Goal: Check status: Check status

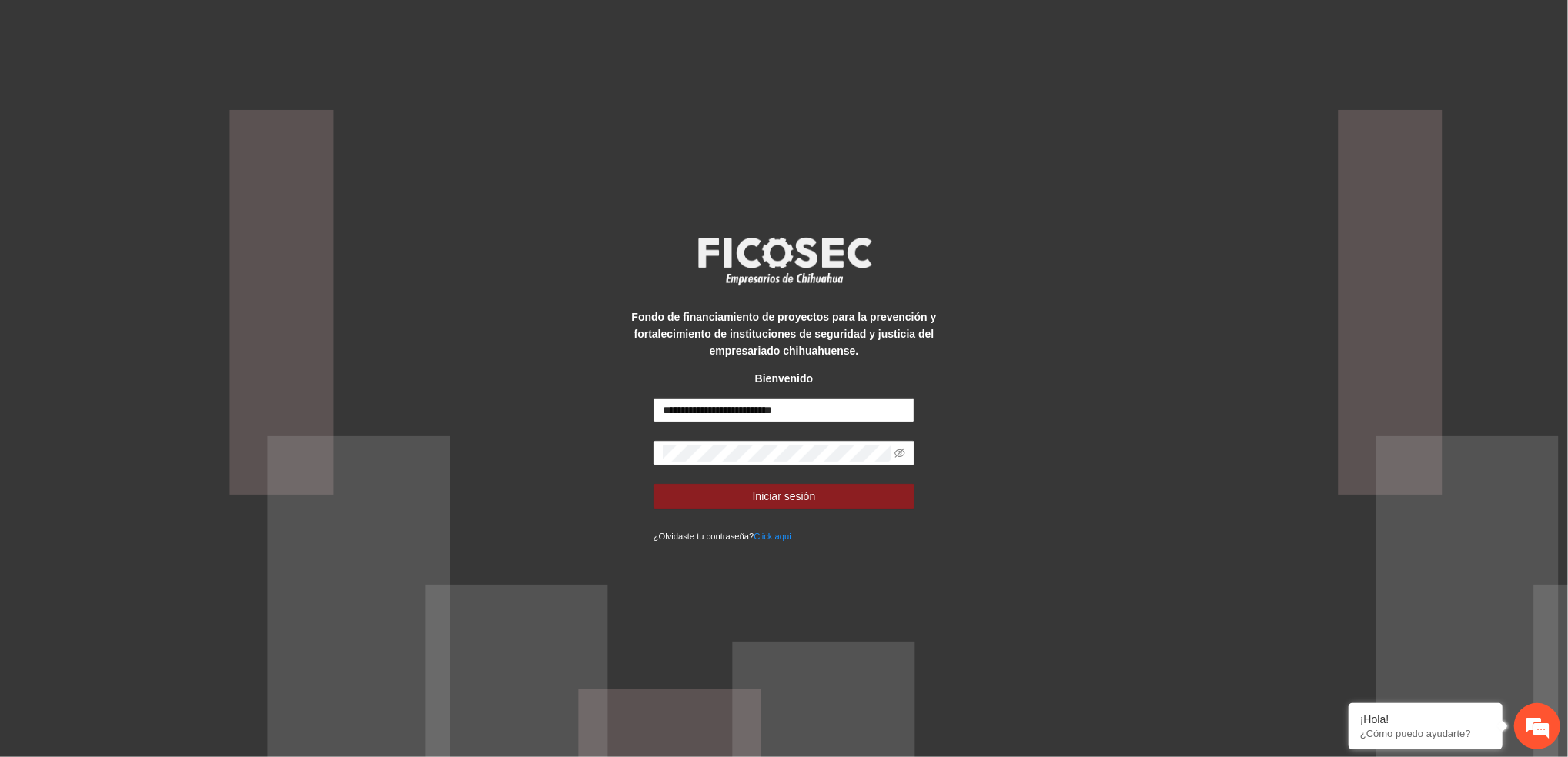
drag, startPoint x: 835, startPoint y: 413, endPoint x: 616, endPoint y: 414, distance: 219.0
click at [616, 414] on div "**********" at bounding box center [784, 378] width 1568 height 757
type input "**********"
click at [794, 495] on span "Iniciar sesión" at bounding box center [784, 497] width 63 height 17
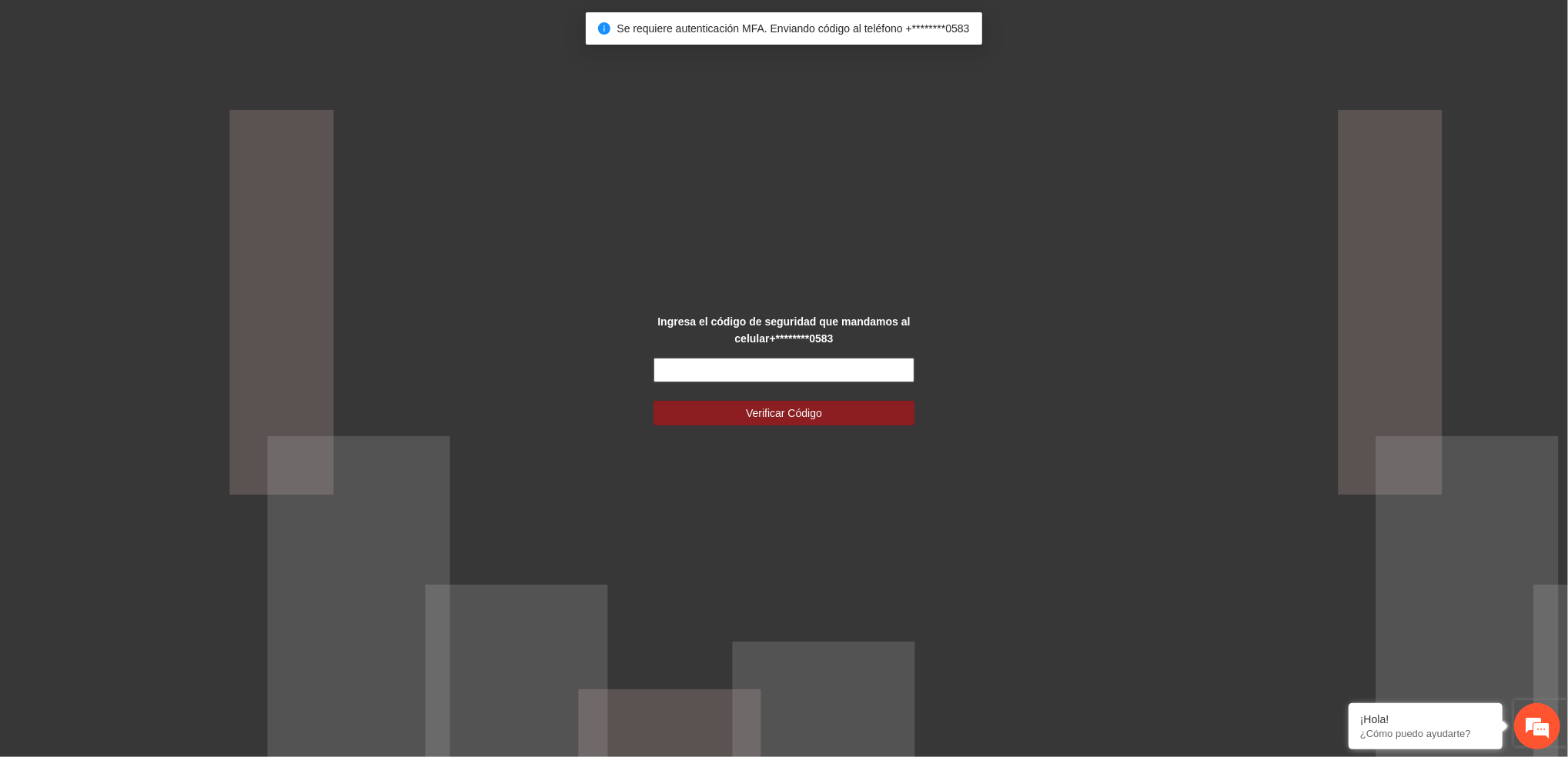
click at [769, 368] on input "text" at bounding box center [784, 370] width 262 height 24
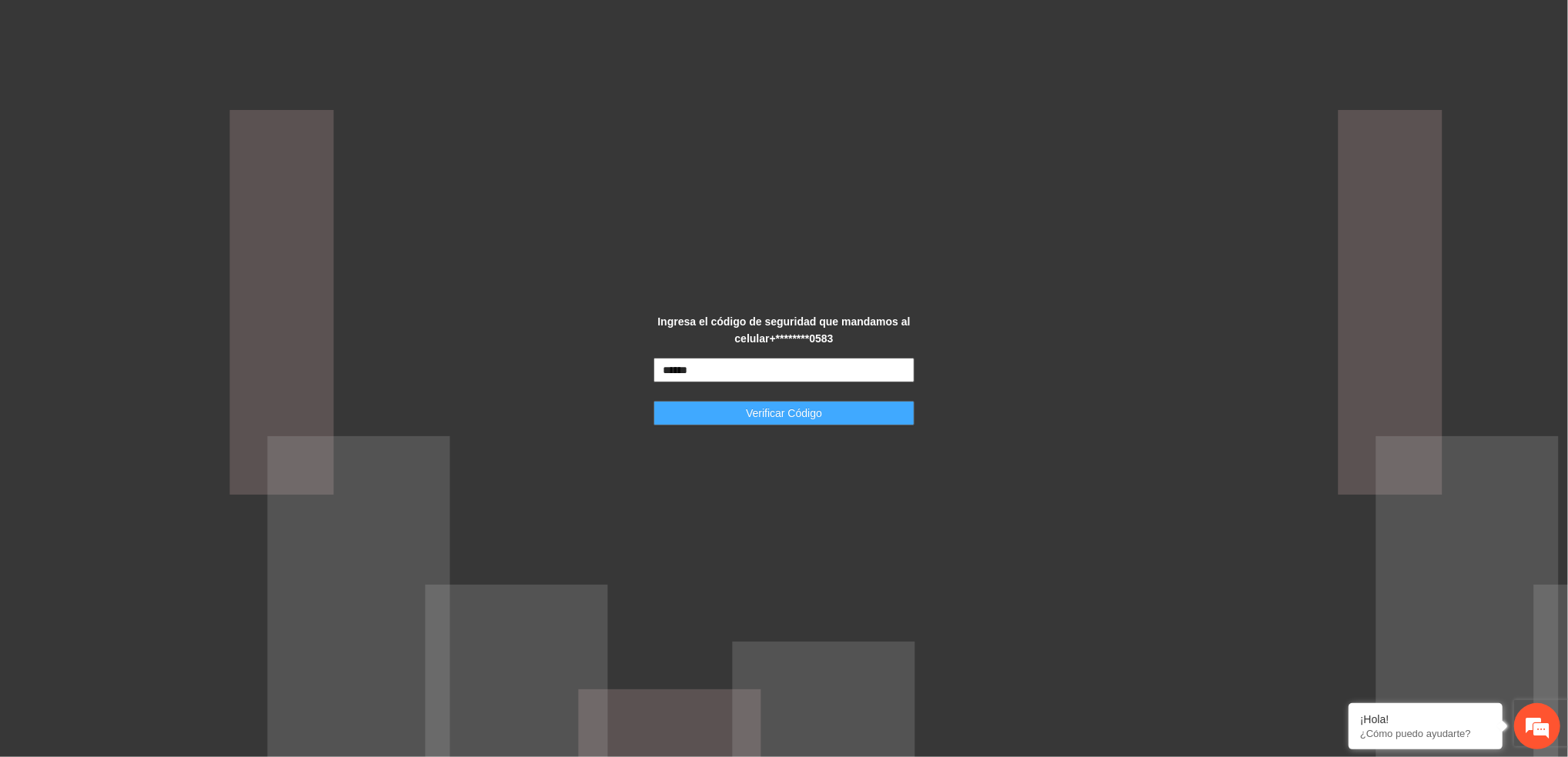
type input "******"
click at [686, 402] on button "Verificar Código" at bounding box center [784, 413] width 262 height 24
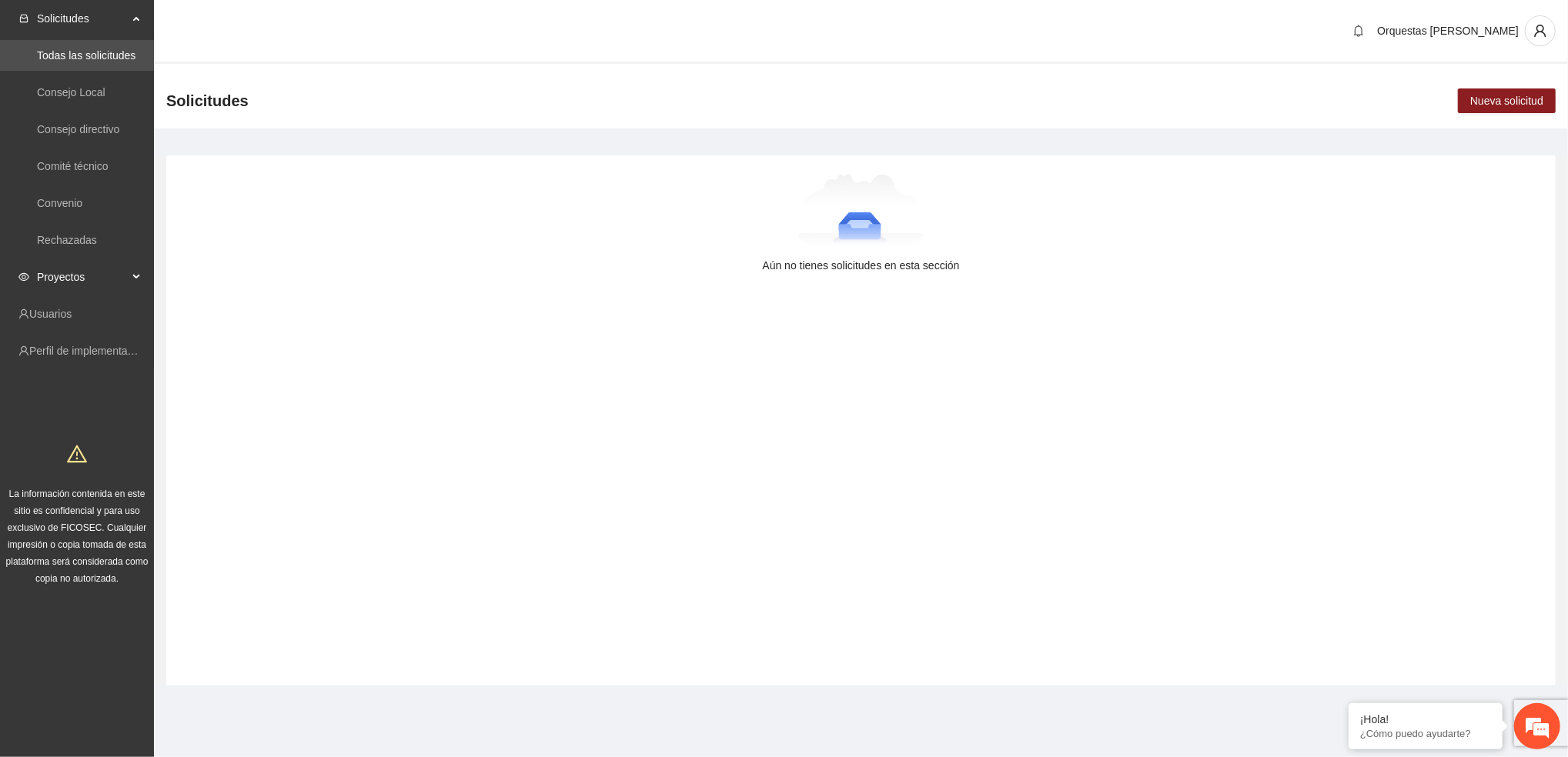
click at [134, 274] on div "Proyectos" at bounding box center [77, 277] width 154 height 31
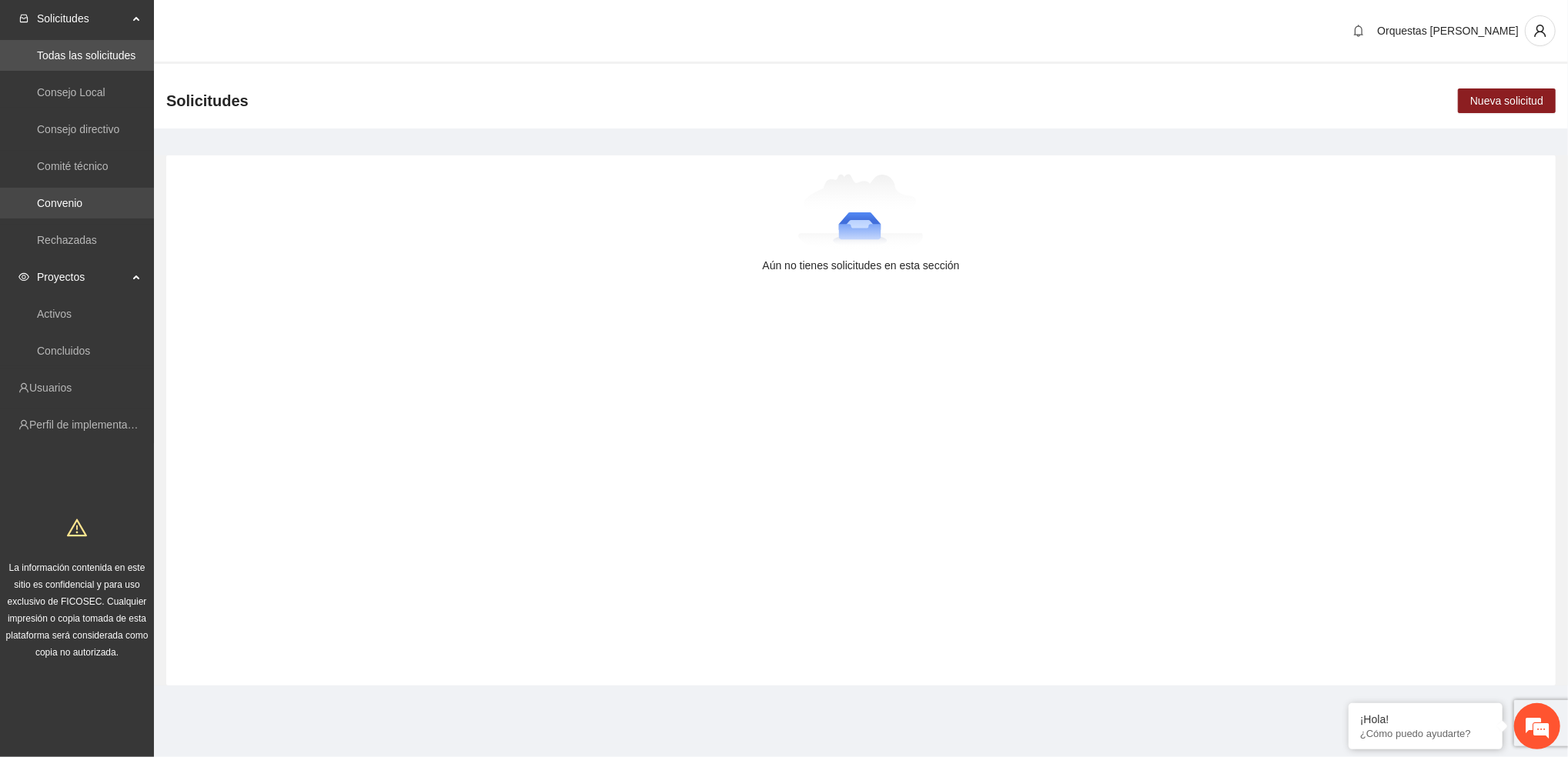
click at [72, 207] on link "Convenio" at bounding box center [60, 203] width 45 height 13
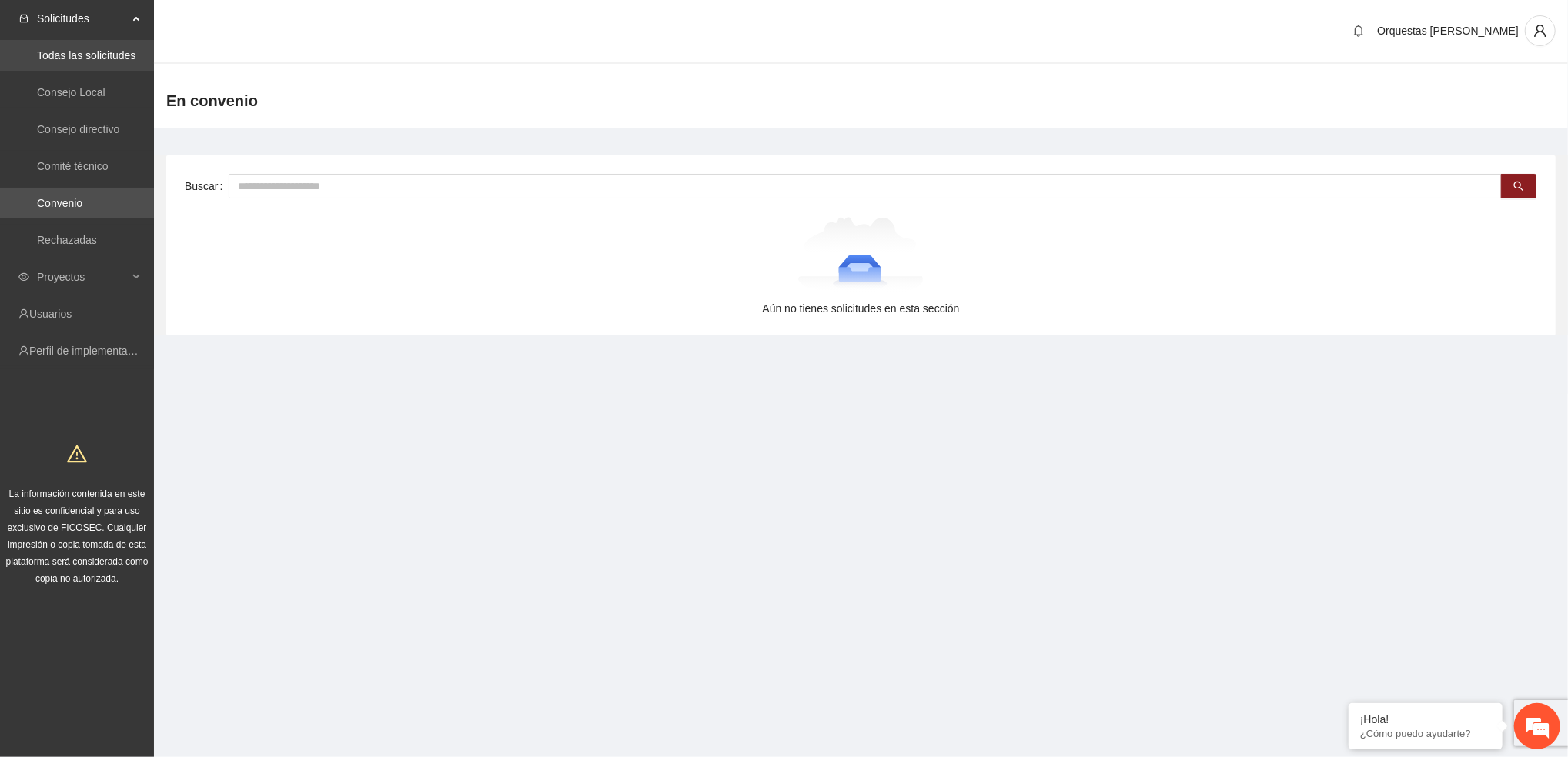
click at [53, 56] on link "Todas las solicitudes" at bounding box center [86, 56] width 99 height 13
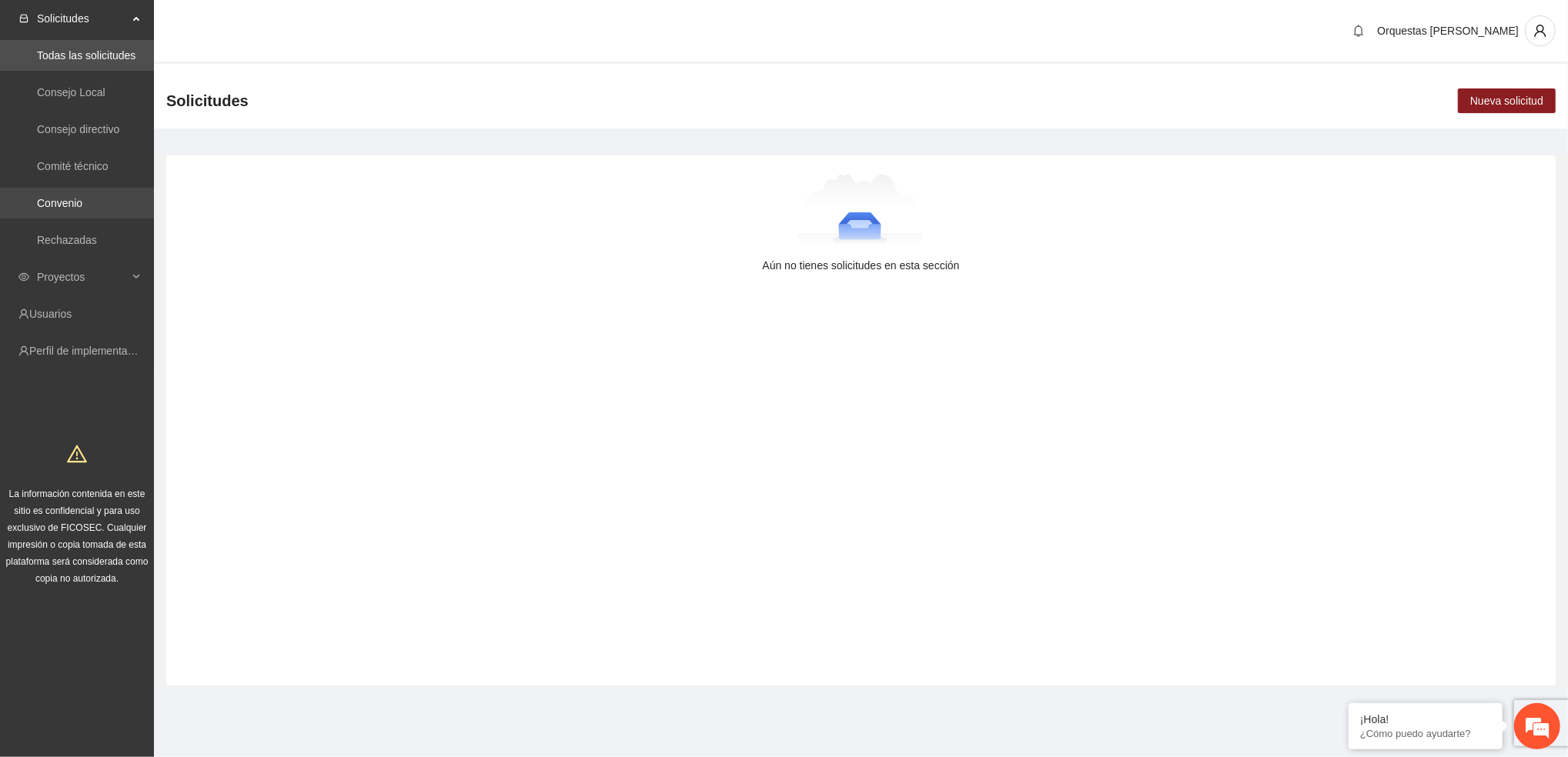
click at [77, 199] on link "Convenio" at bounding box center [60, 203] width 45 height 13
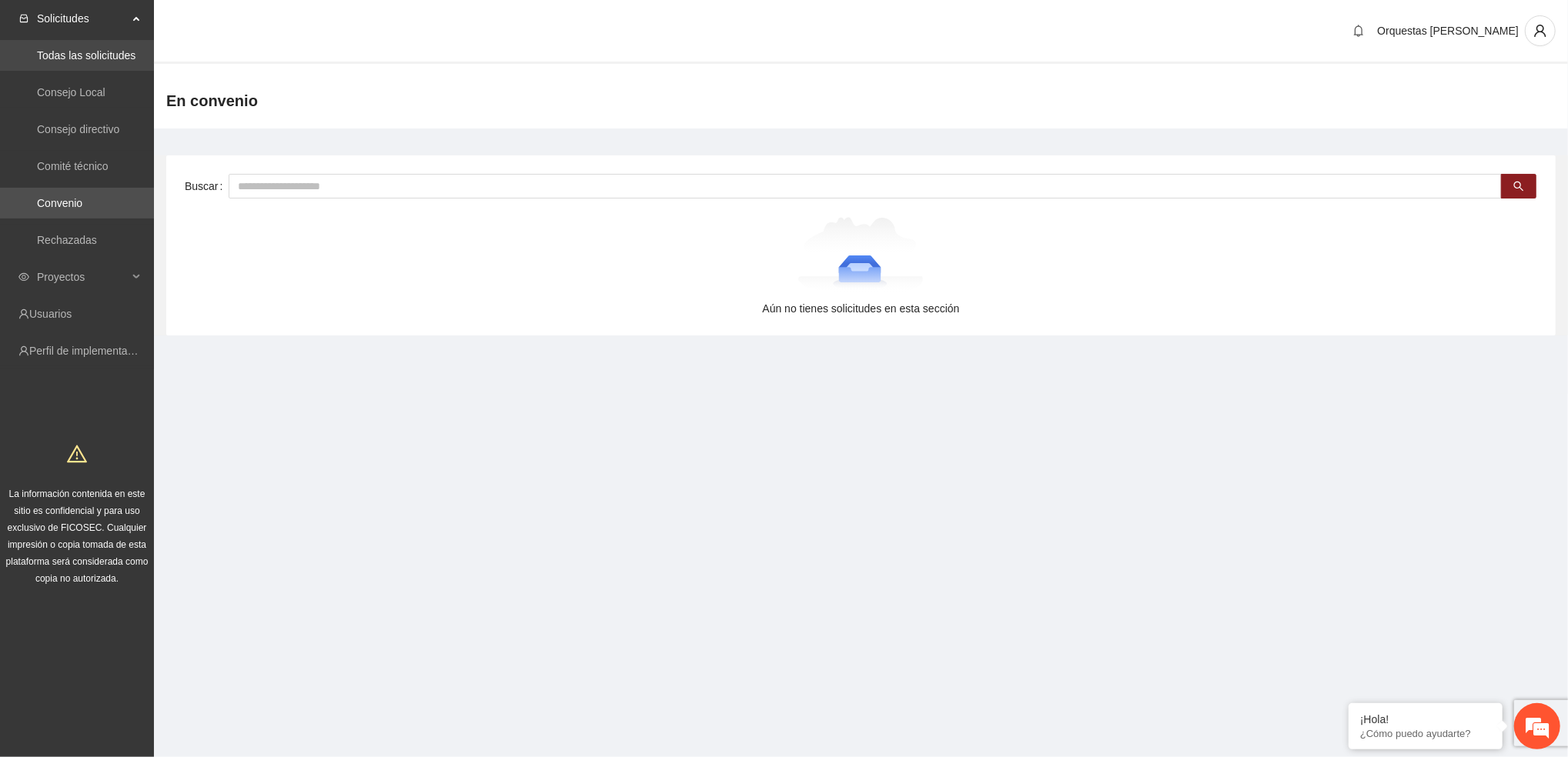
click at [88, 54] on link "Todas las solicitudes" at bounding box center [86, 56] width 99 height 13
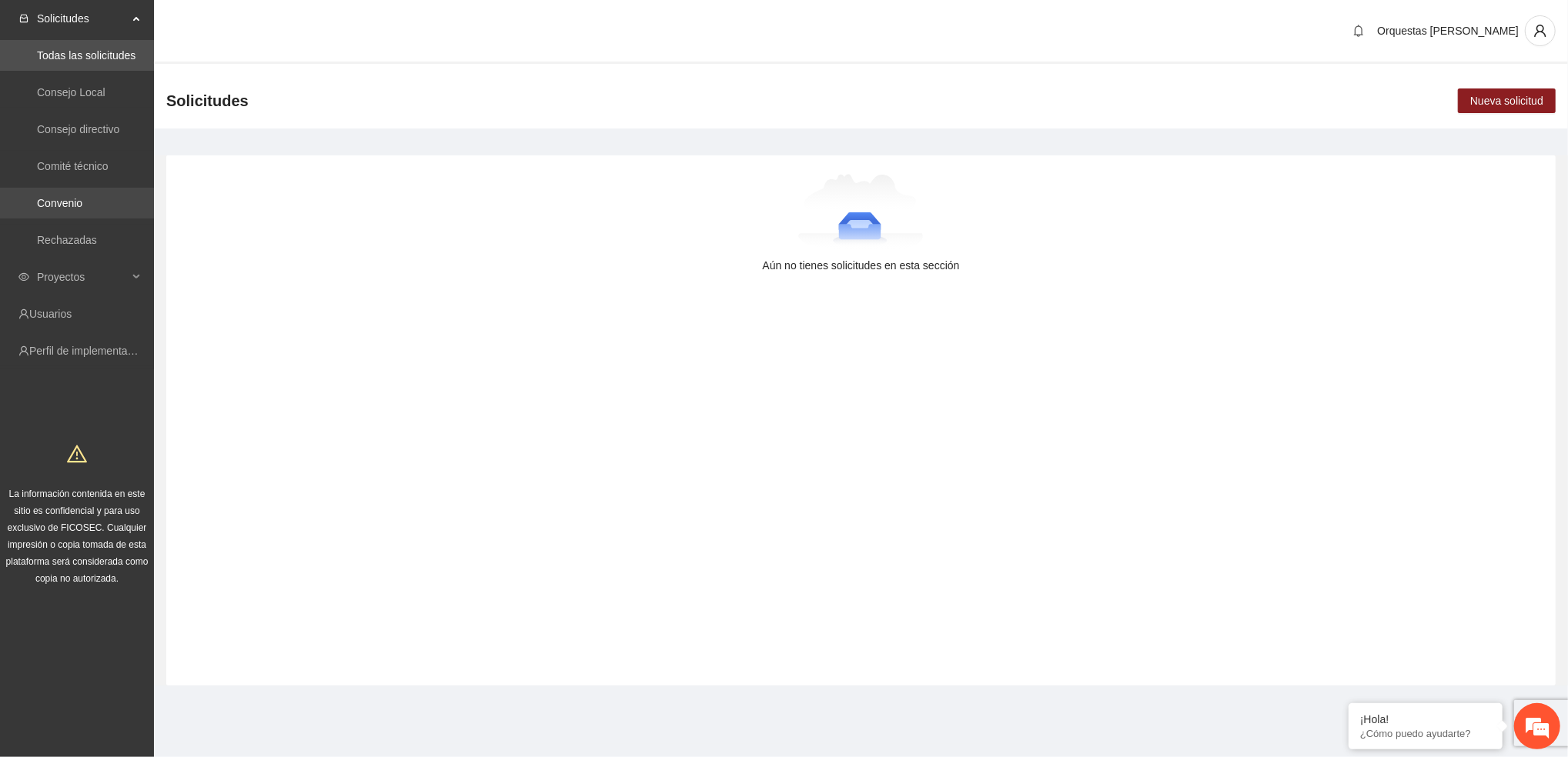
click at [76, 207] on link "Convenio" at bounding box center [60, 203] width 45 height 13
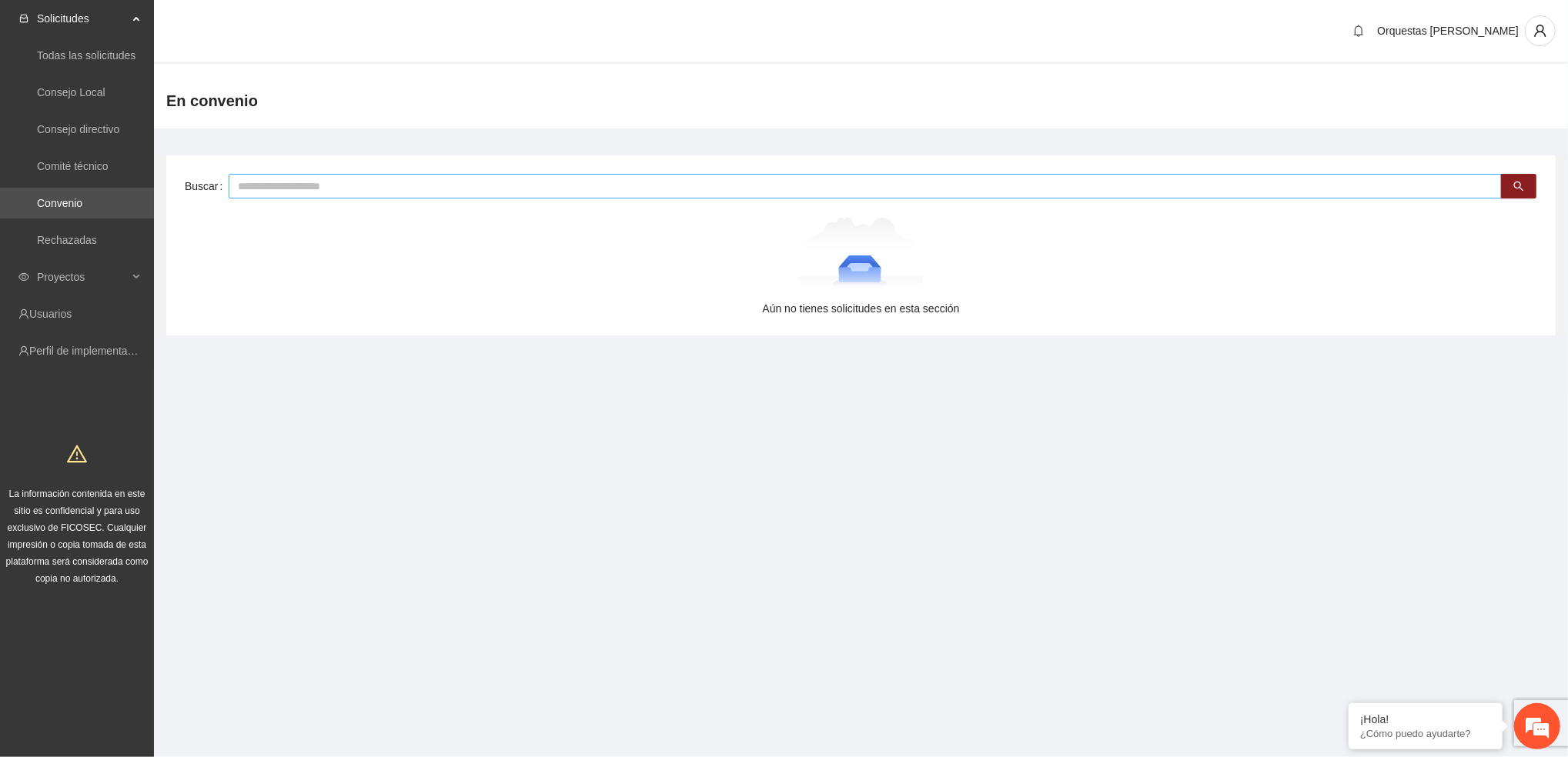
click at [300, 184] on input "text" at bounding box center [865, 186] width 1273 height 24
click at [107, 357] on link "Perfil de implementadora" at bounding box center [89, 351] width 120 height 13
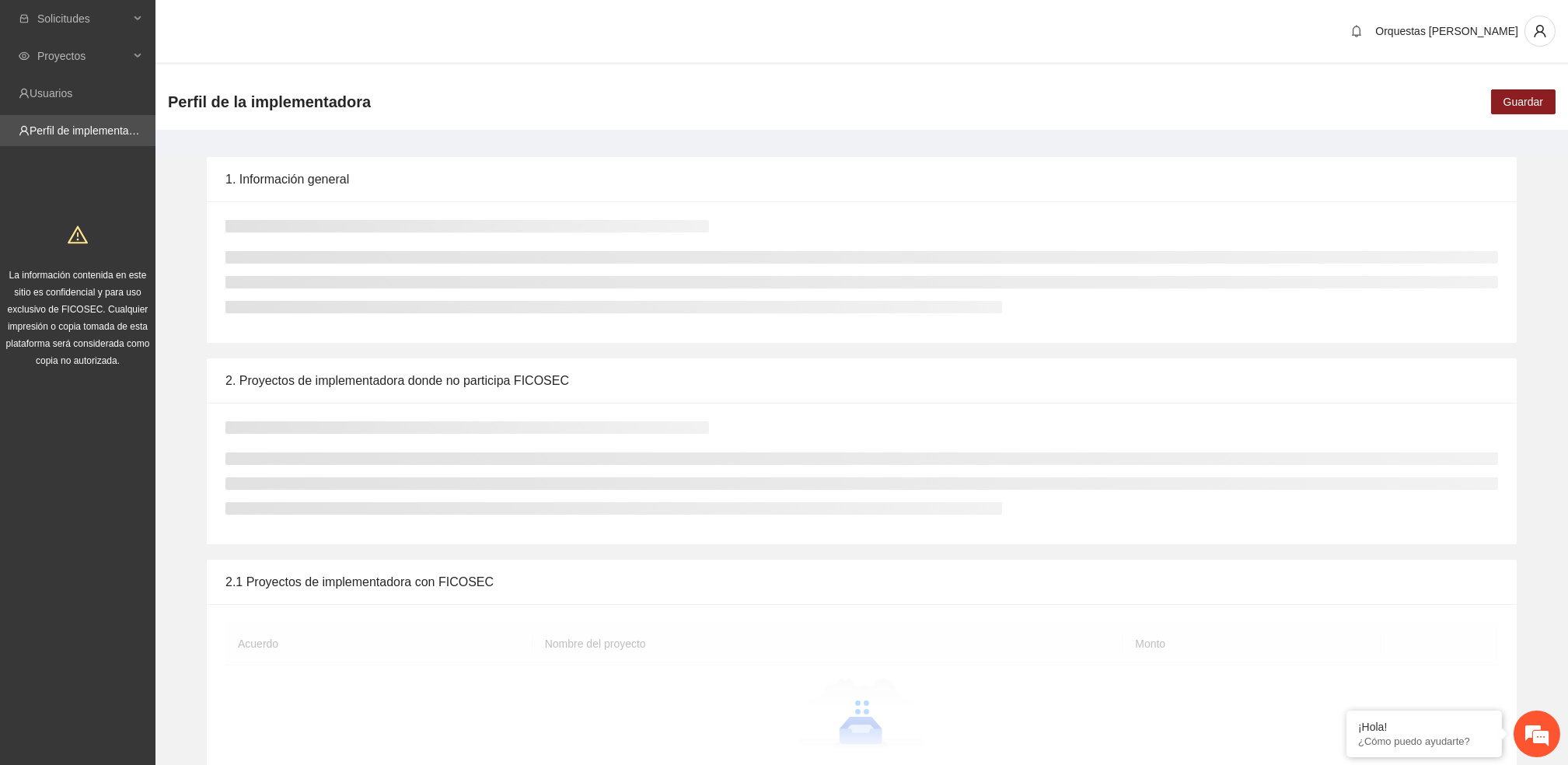
drag, startPoint x: 102, startPoint y: 355, endPoint x: 95, endPoint y: 348, distance: 9.9
click at [95, 348] on span "La información contenida en este sitio es confidencial y para uso exclusivo de …" at bounding box center [78, 318] width 144 height 97
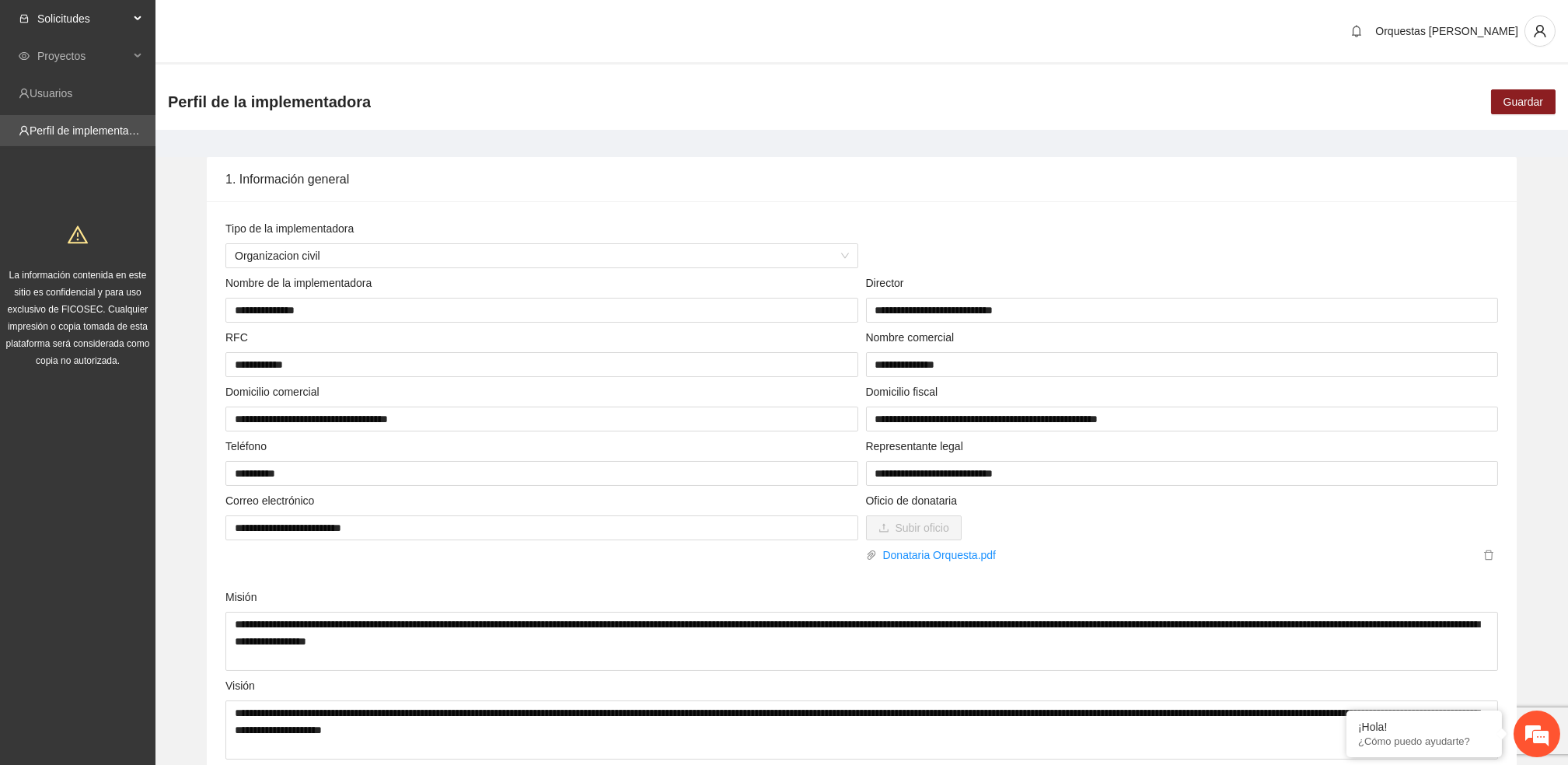
click at [89, 21] on span "Solicitudes" at bounding box center [83, 18] width 92 height 31
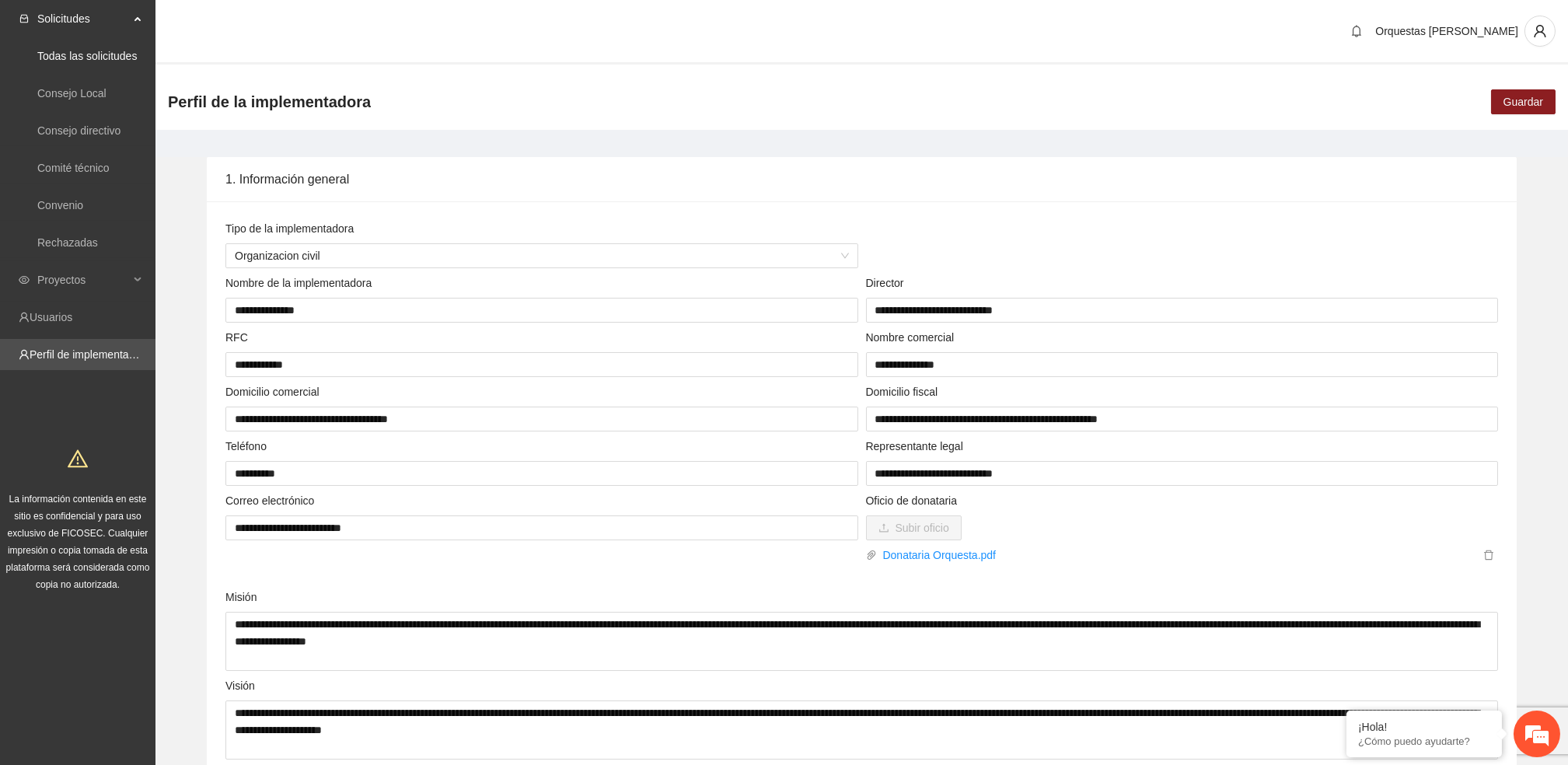
click at [135, 14] on div "Solicitudes" at bounding box center [78, 18] width 155 height 31
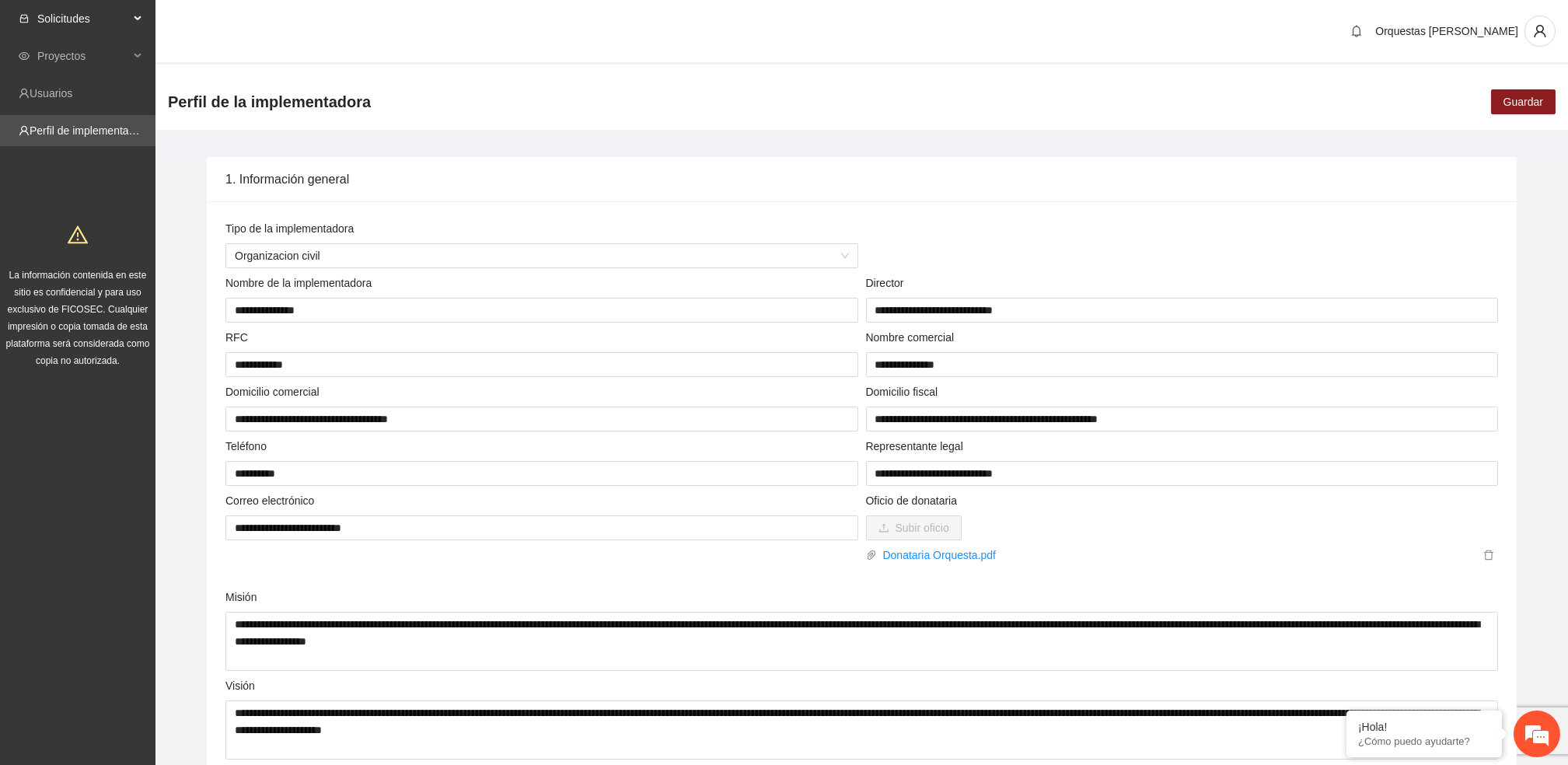
click at [135, 14] on div "Solicitudes" at bounding box center [78, 18] width 155 height 31
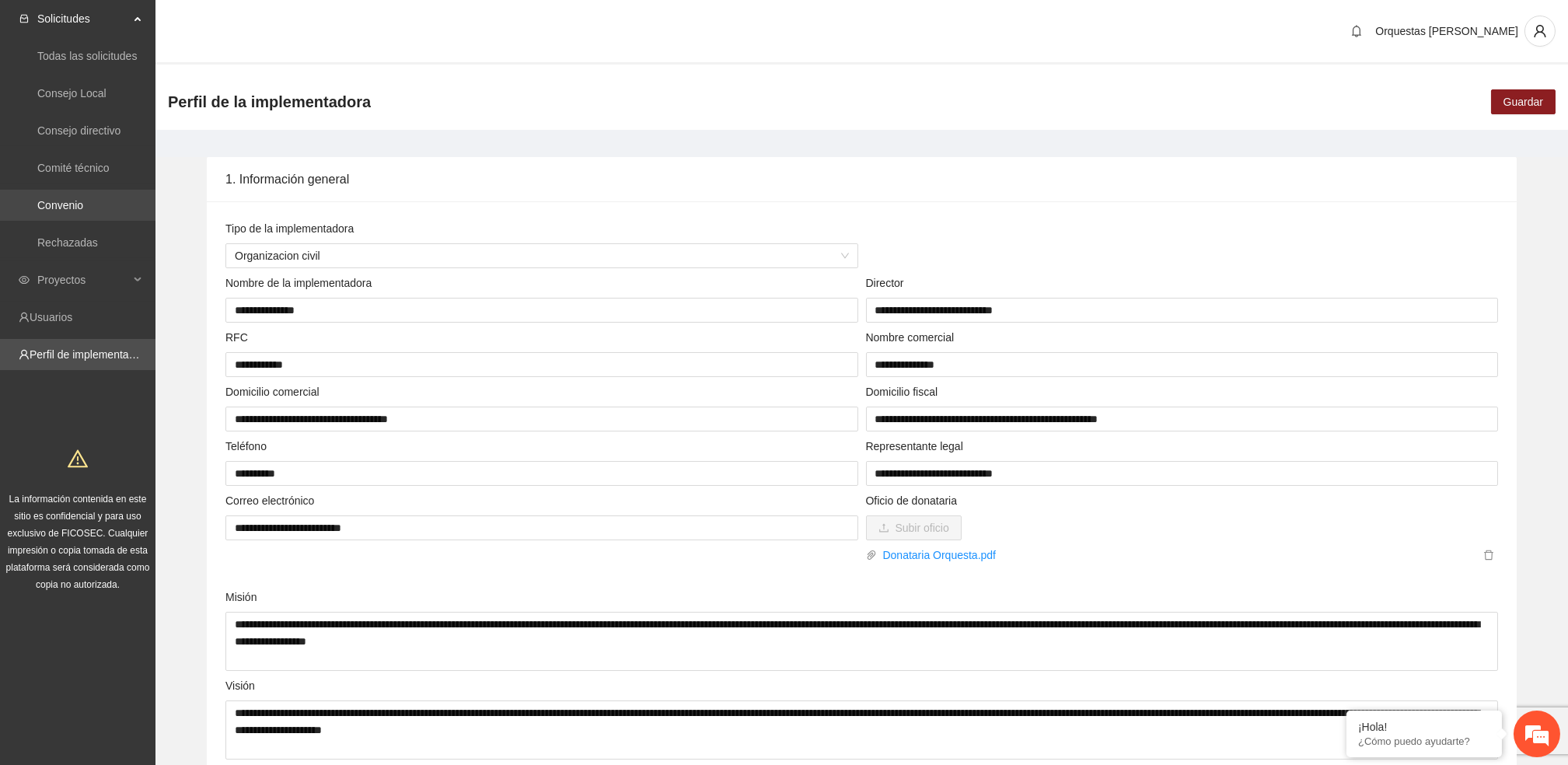
click at [66, 200] on link "Convenio" at bounding box center [60, 205] width 46 height 13
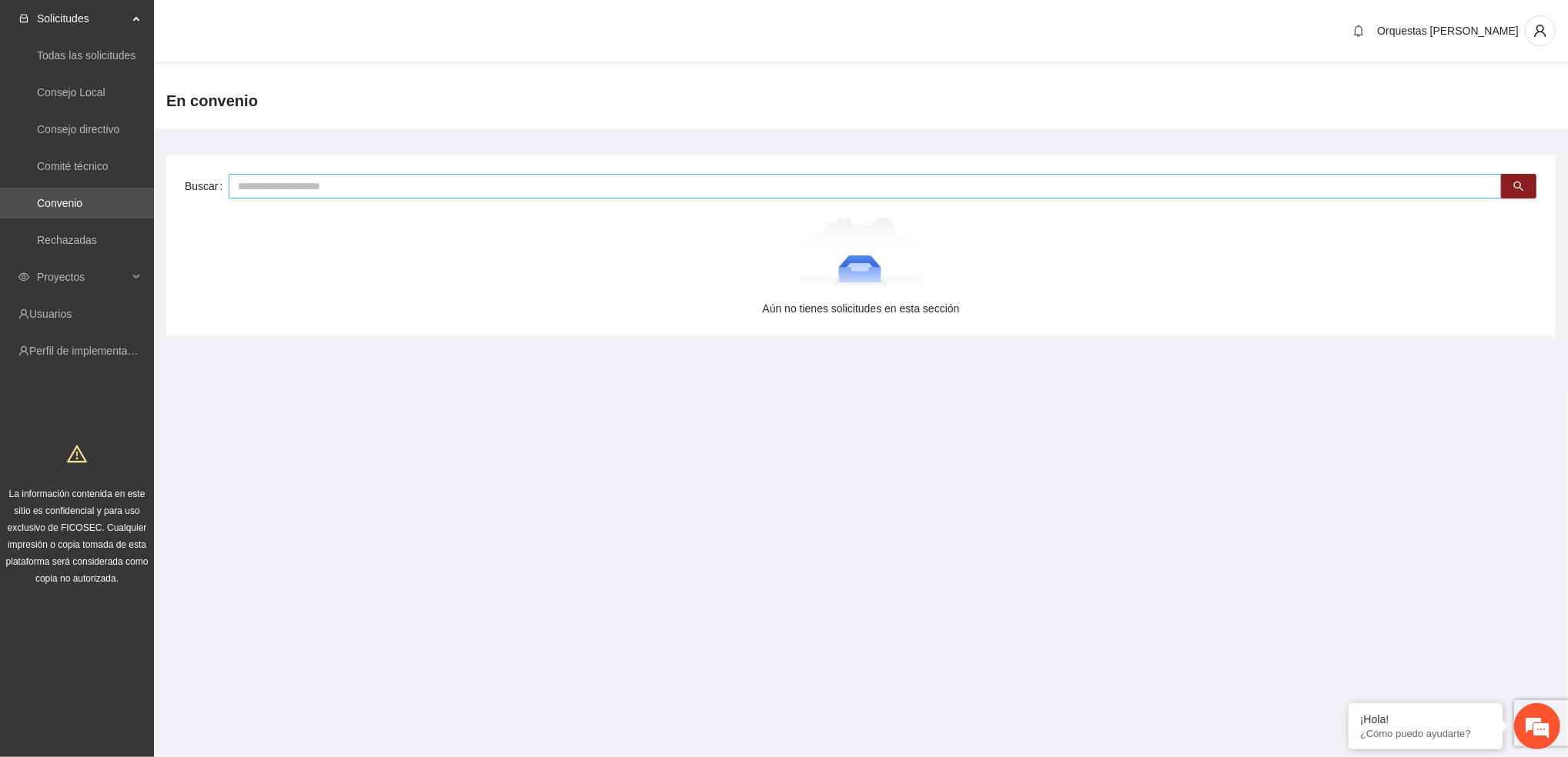
click at [708, 177] on input "text" at bounding box center [865, 186] width 1273 height 24
click at [103, 49] on link "Todas las solicitudes" at bounding box center [86, 56] width 99 height 13
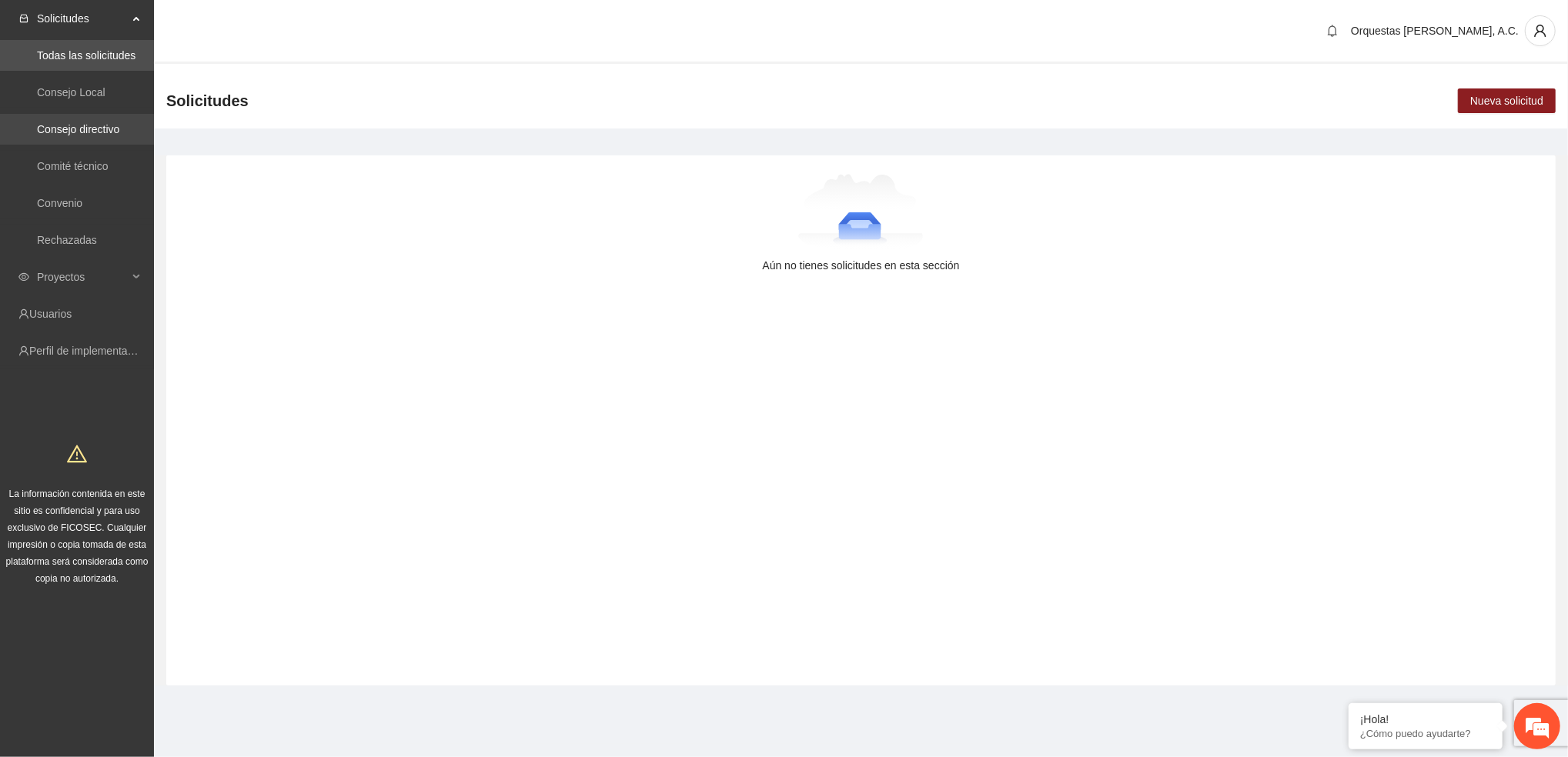
click at [86, 131] on link "Consejo directivo" at bounding box center [78, 129] width 82 height 13
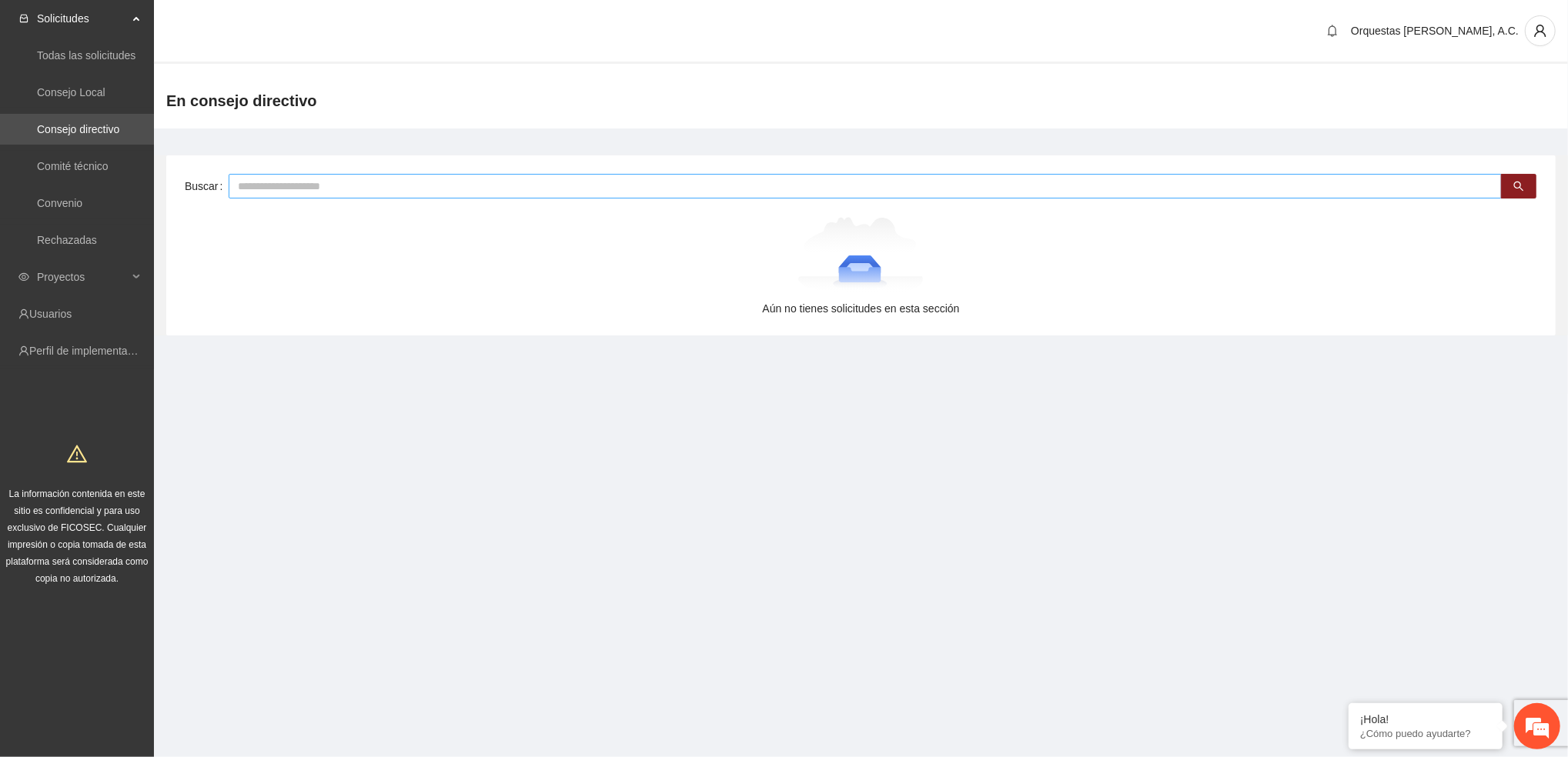
click at [302, 188] on input "text" at bounding box center [865, 186] width 1273 height 24
type input "**********"
click at [1164, 187] on icon "search" at bounding box center [1519, 187] width 11 height 11
click at [67, 89] on link "Consejo Local" at bounding box center [71, 92] width 68 height 13
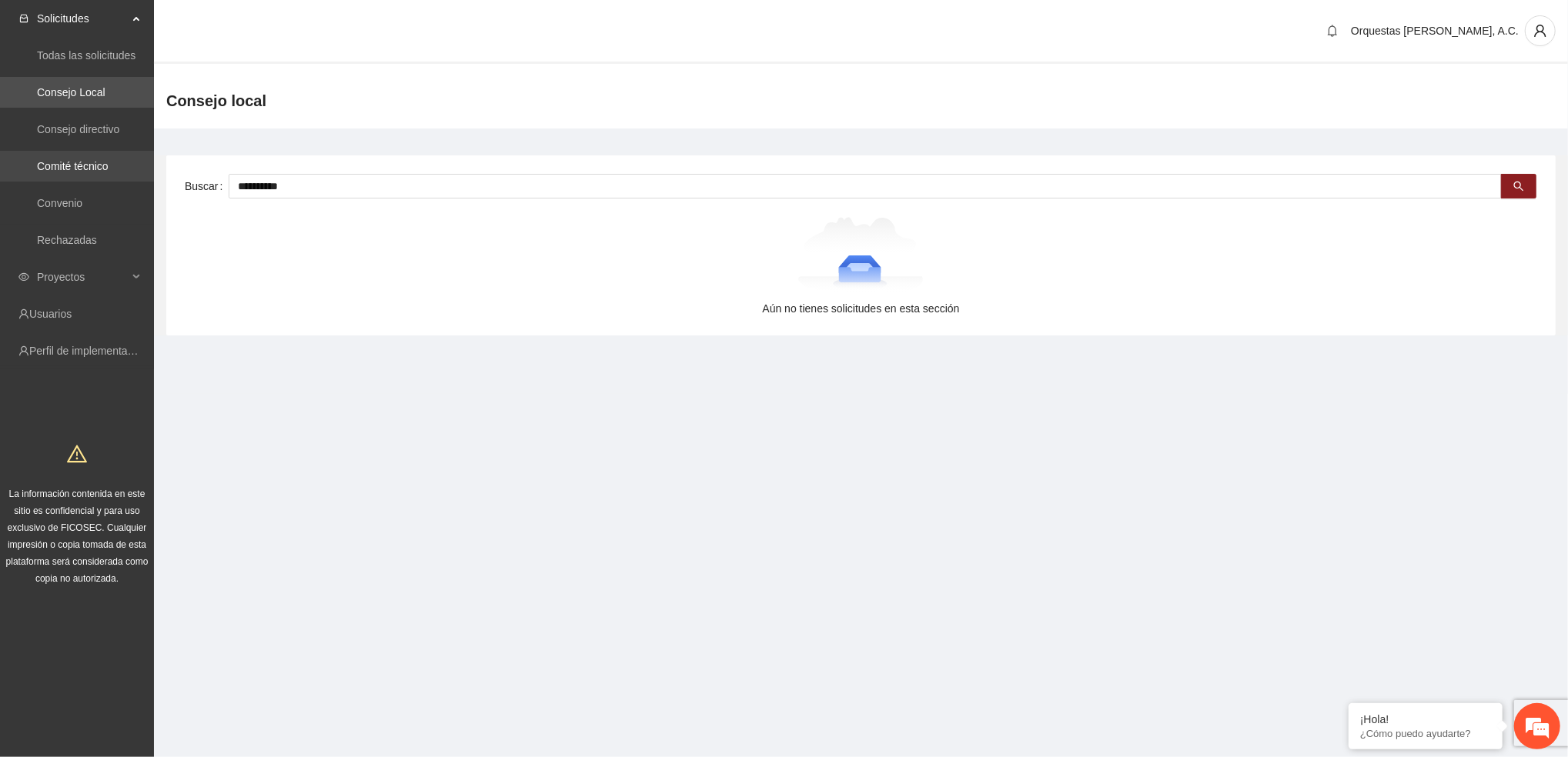
click at [86, 160] on link "Comité técnico" at bounding box center [72, 166] width 71 height 13
click at [63, 234] on link "Rechazadas" at bounding box center [67, 241] width 60 height 13
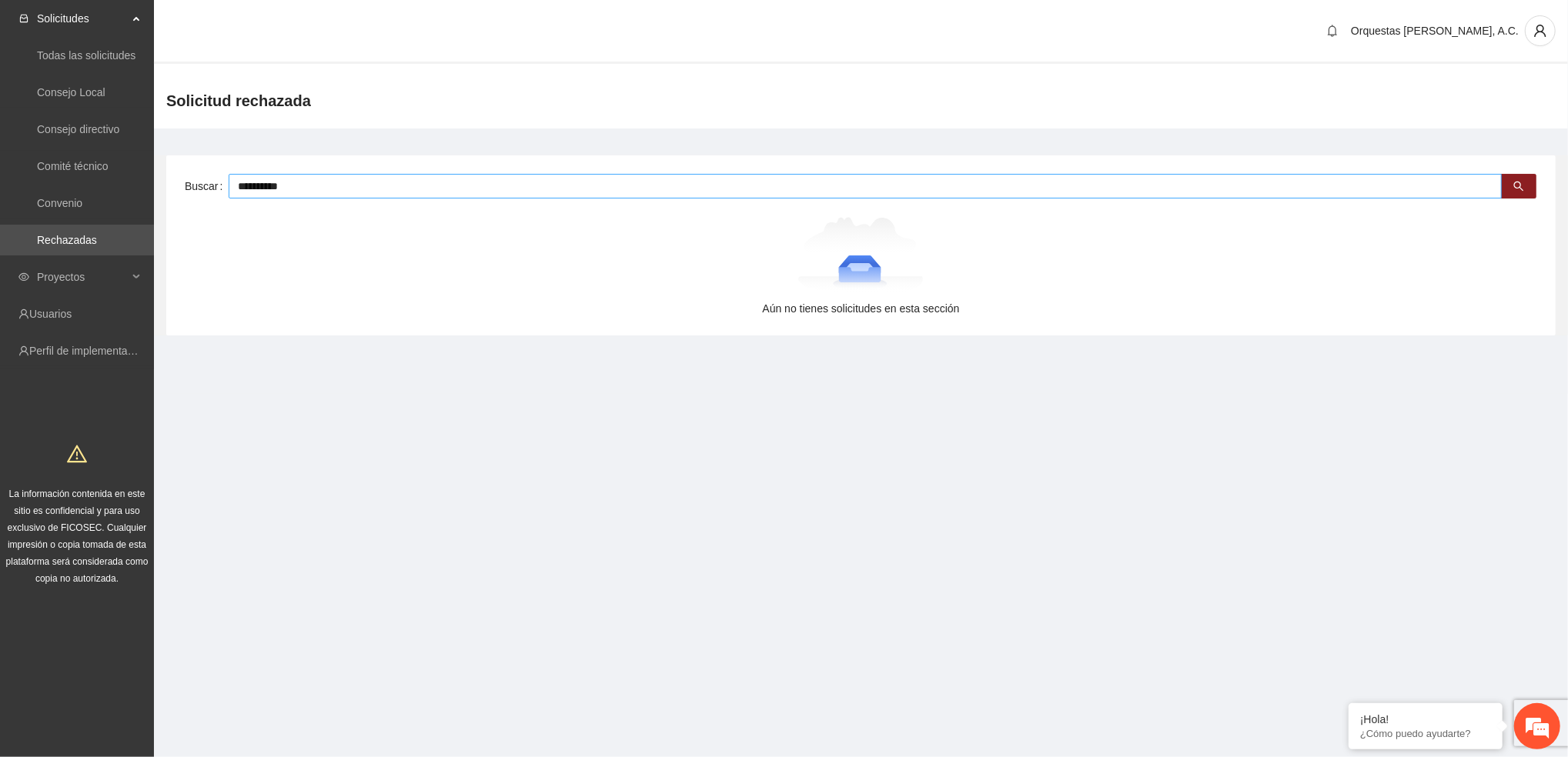
drag, startPoint x: 293, startPoint y: 184, endPoint x: 209, endPoint y: 187, distance: 84.1
click at [209, 187] on div "**********" at bounding box center [861, 186] width 1353 height 24
click at [107, 123] on link "Consejo directivo" at bounding box center [78, 129] width 82 height 13
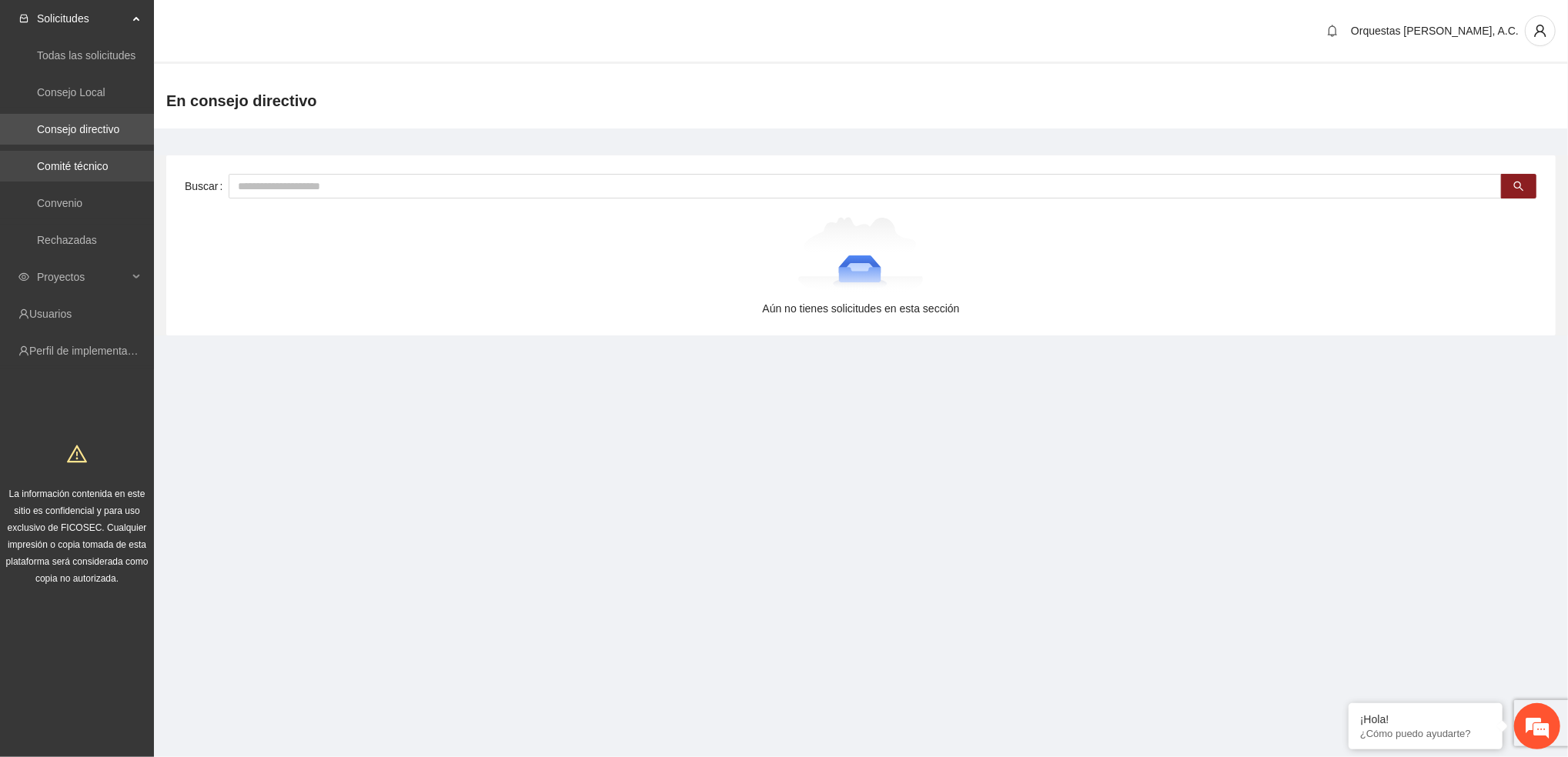
click at [77, 172] on link "Comité técnico" at bounding box center [72, 166] width 71 height 13
click at [71, 208] on link "Convenio" at bounding box center [60, 203] width 45 height 13
